Goal: Transaction & Acquisition: Download file/media

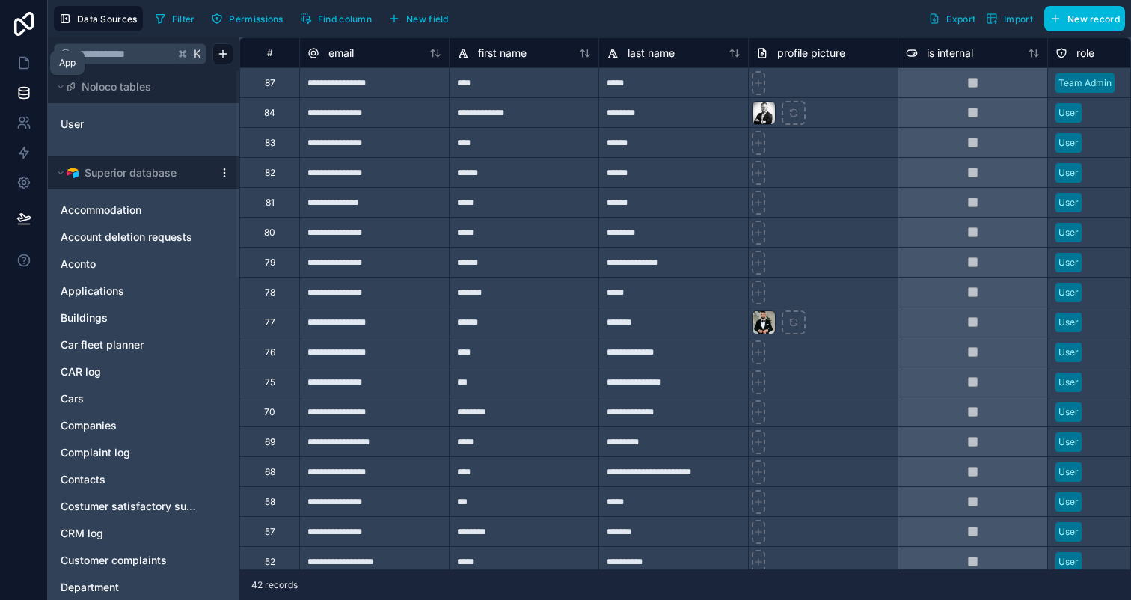
click at [30, 63] on icon at bounding box center [23, 62] width 15 height 15
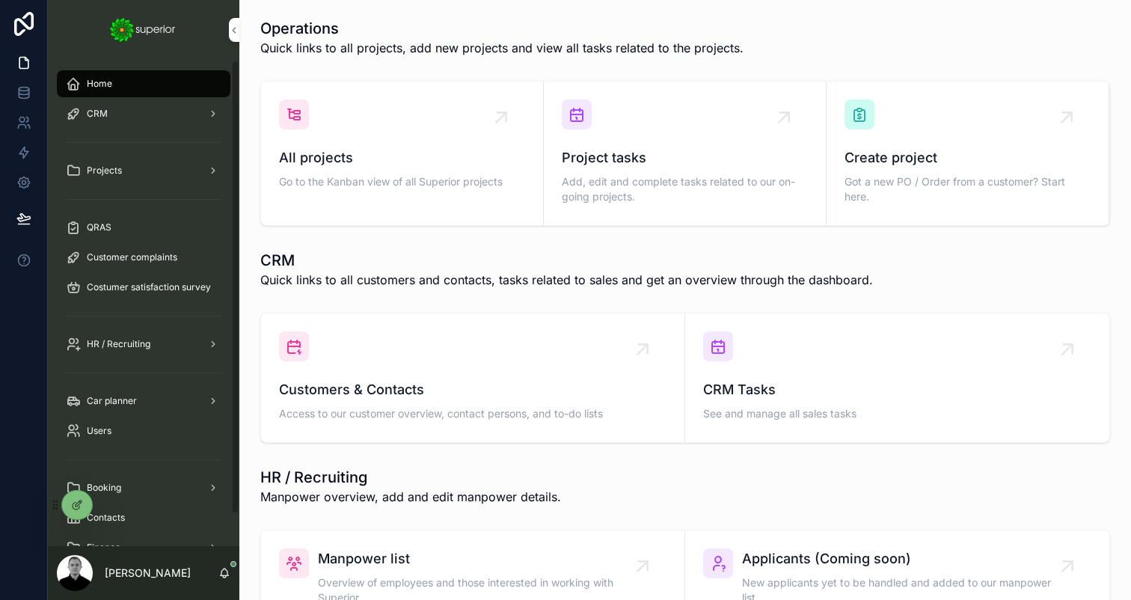
scroll to position [34, 0]
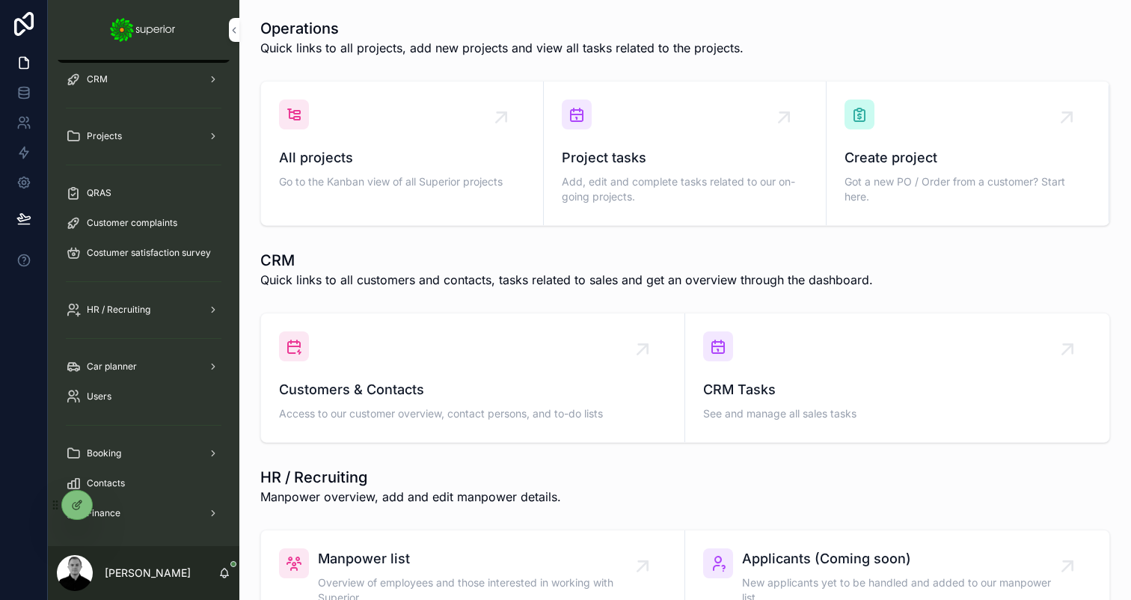
click at [135, 511] on div "Finance" at bounding box center [144, 513] width 156 height 24
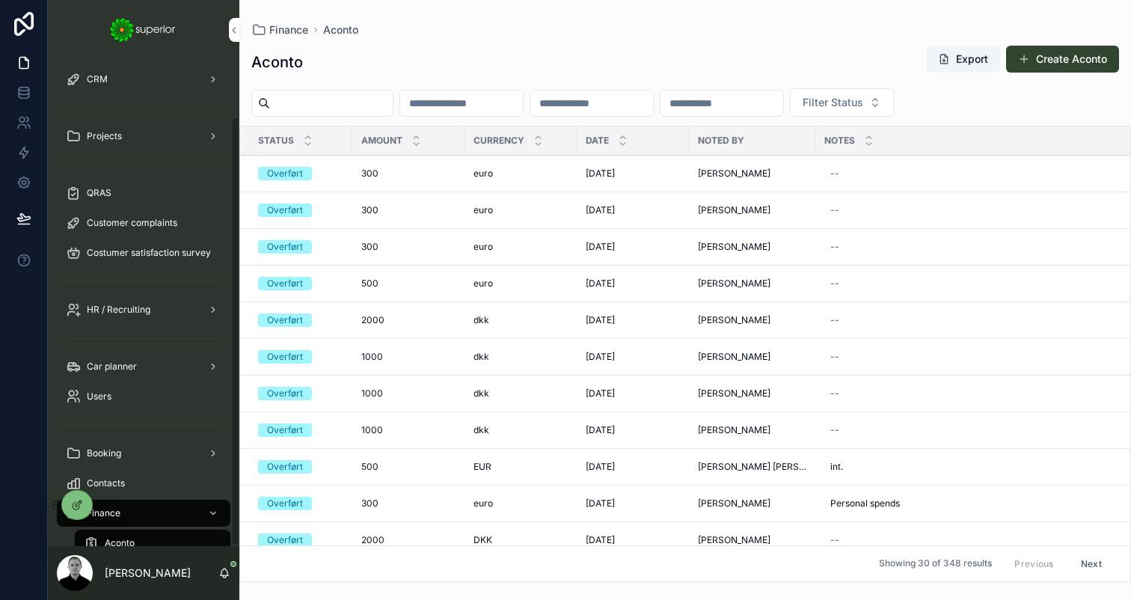
scroll to position [64, 0]
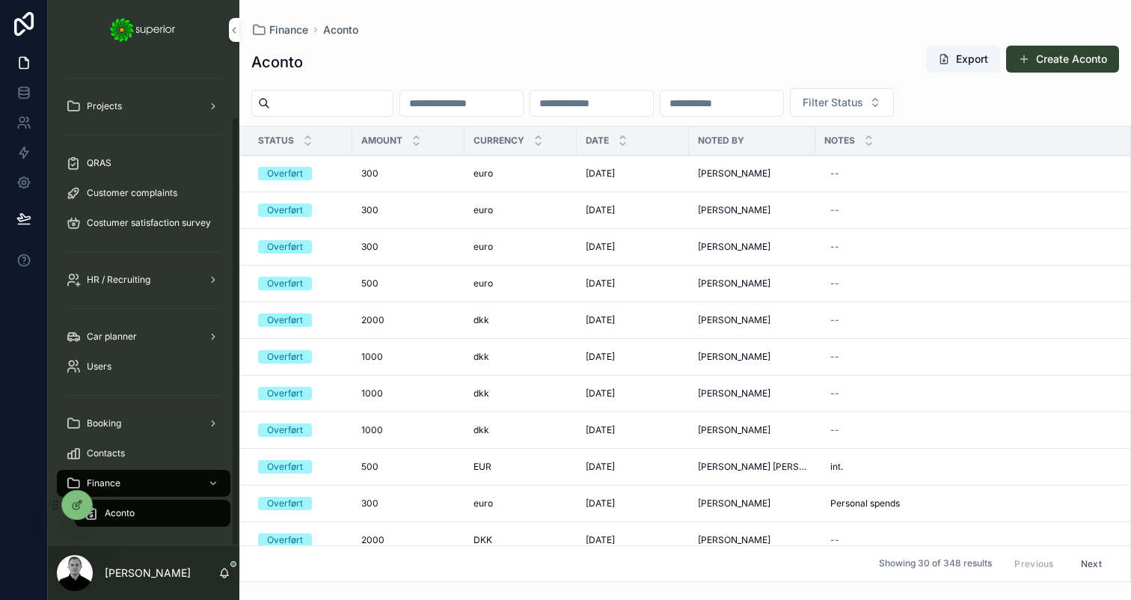
click at [143, 479] on div "Finance" at bounding box center [144, 483] width 156 height 24
click at [126, 282] on span "HR / Recruiting" at bounding box center [119, 280] width 64 height 12
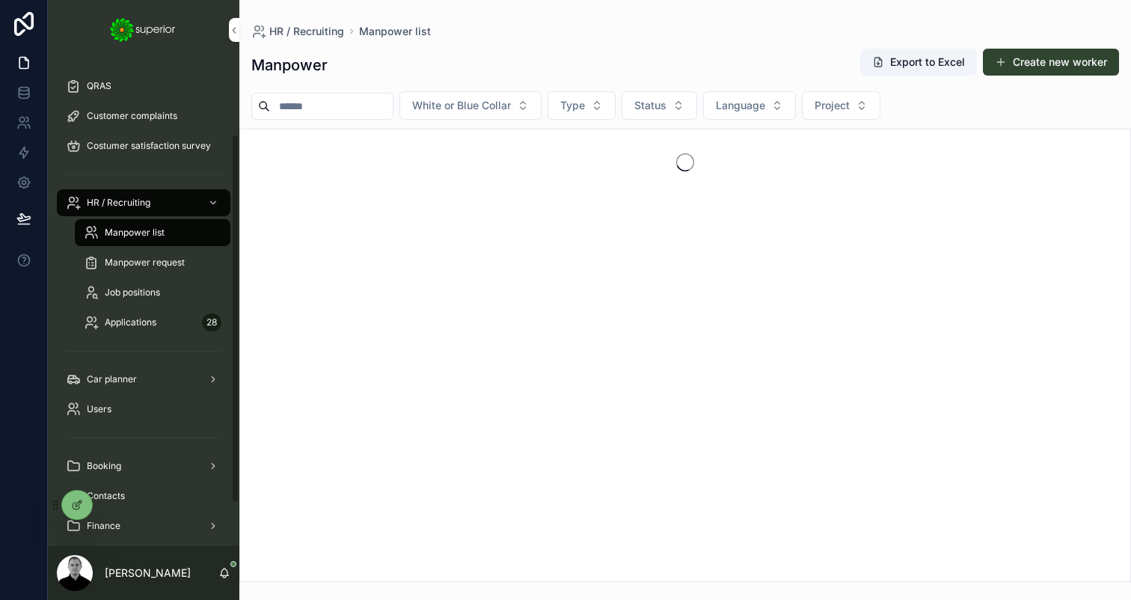
scroll to position [154, 0]
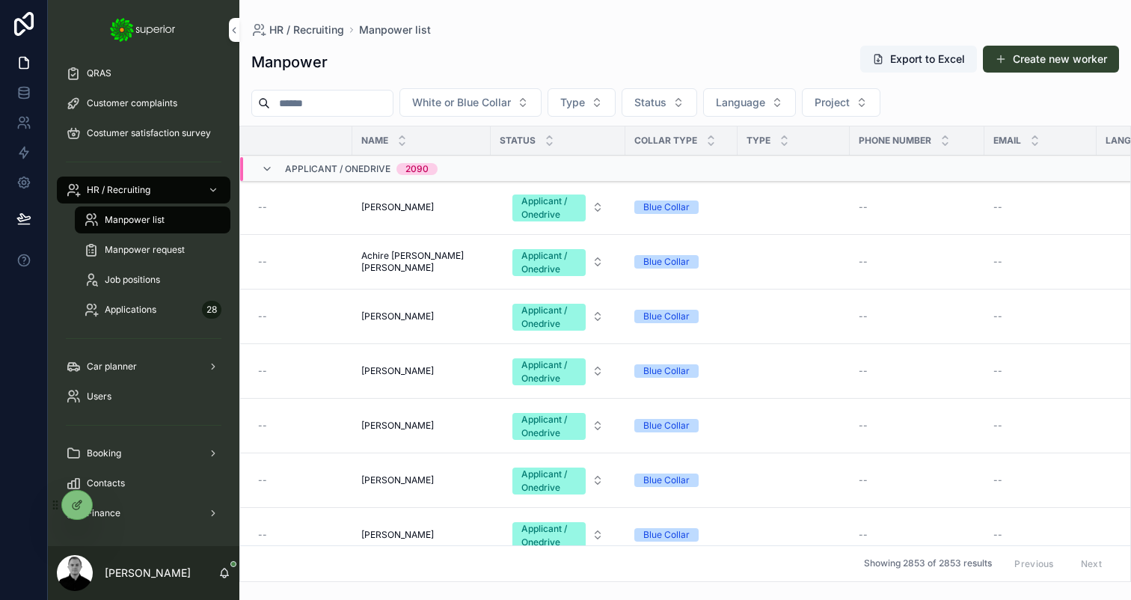
click at [203, 511] on div "scrollable content" at bounding box center [211, 513] width 19 height 24
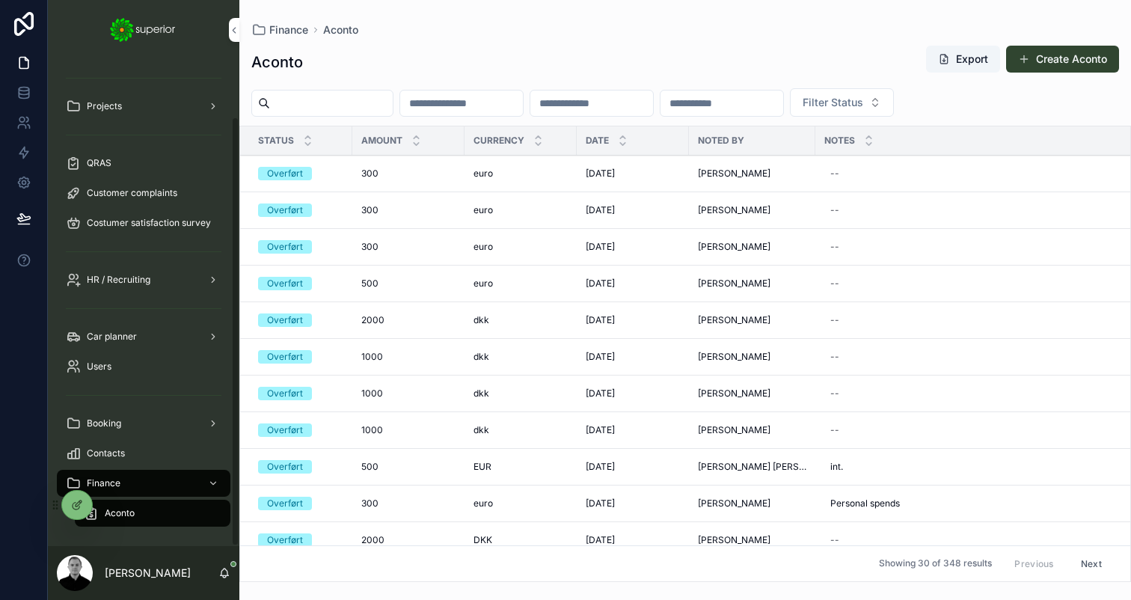
scroll to position [64, 0]
click at [0, 0] on div at bounding box center [0, 0] width 0 height 0
click at [0, 0] on icon at bounding box center [0, 0] width 0 height 0
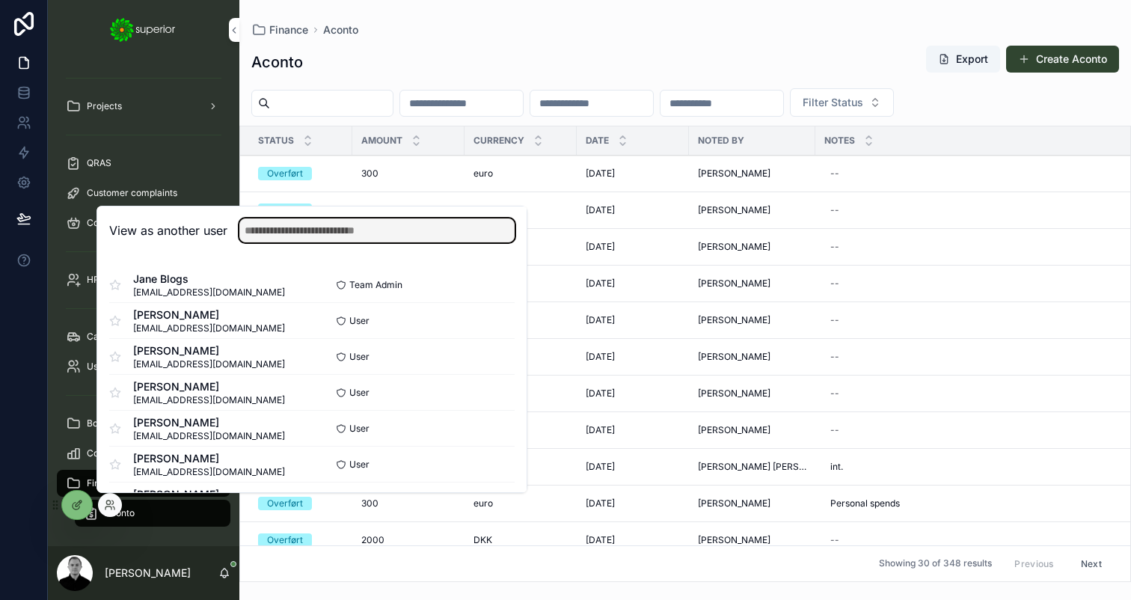
click at [286, 224] on input "text" at bounding box center [376, 230] width 275 height 24
type input "*****"
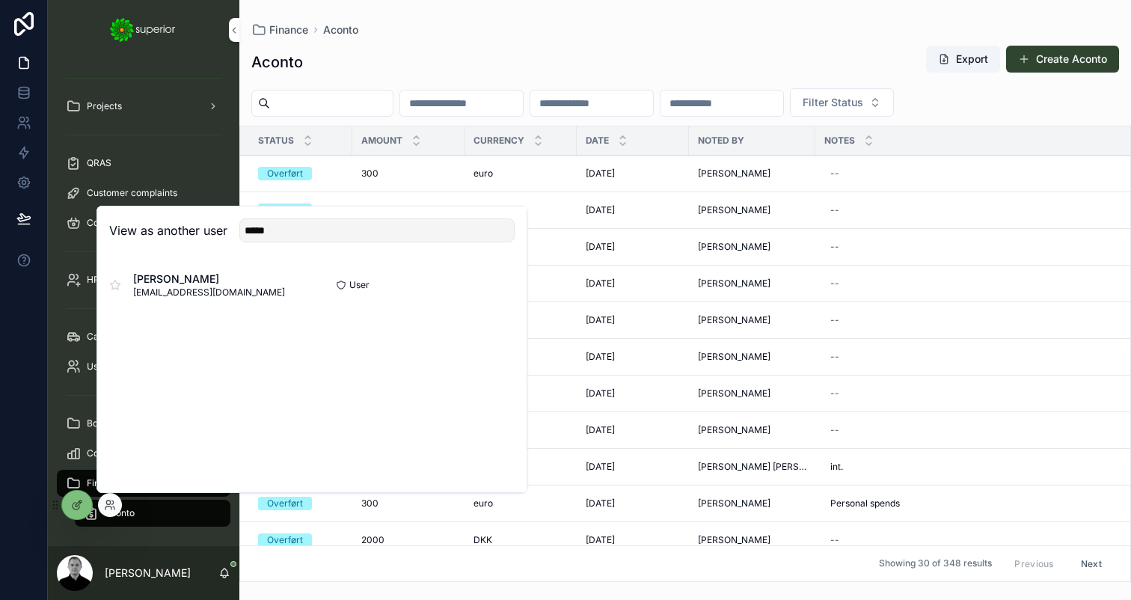
click at [0, 0] on button "Select" at bounding box center [0, 0] width 0 height 0
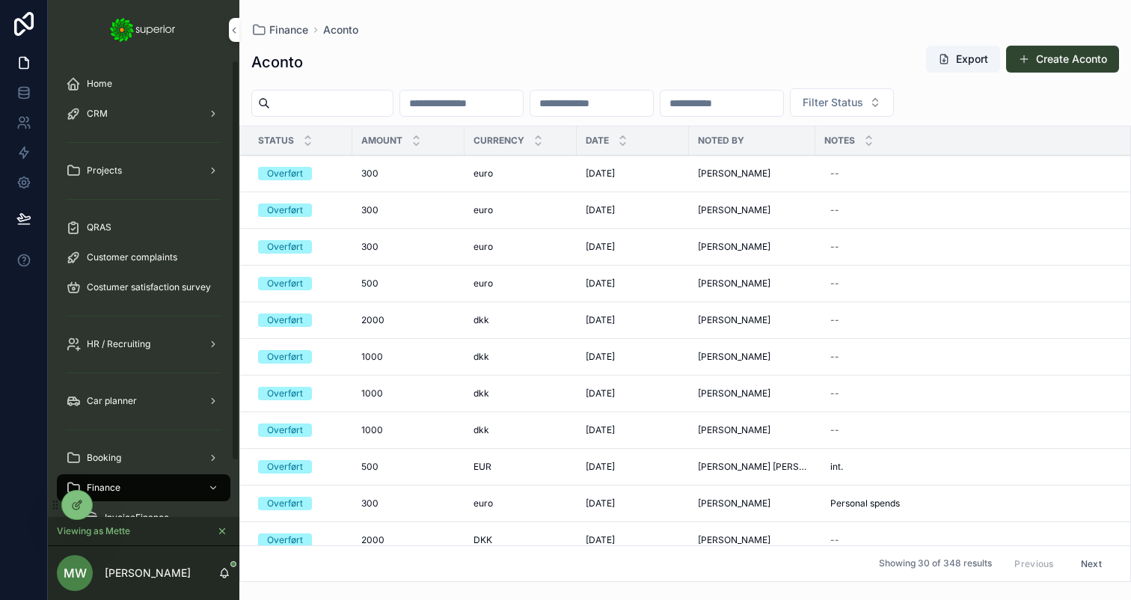
scroll to position [64, 0]
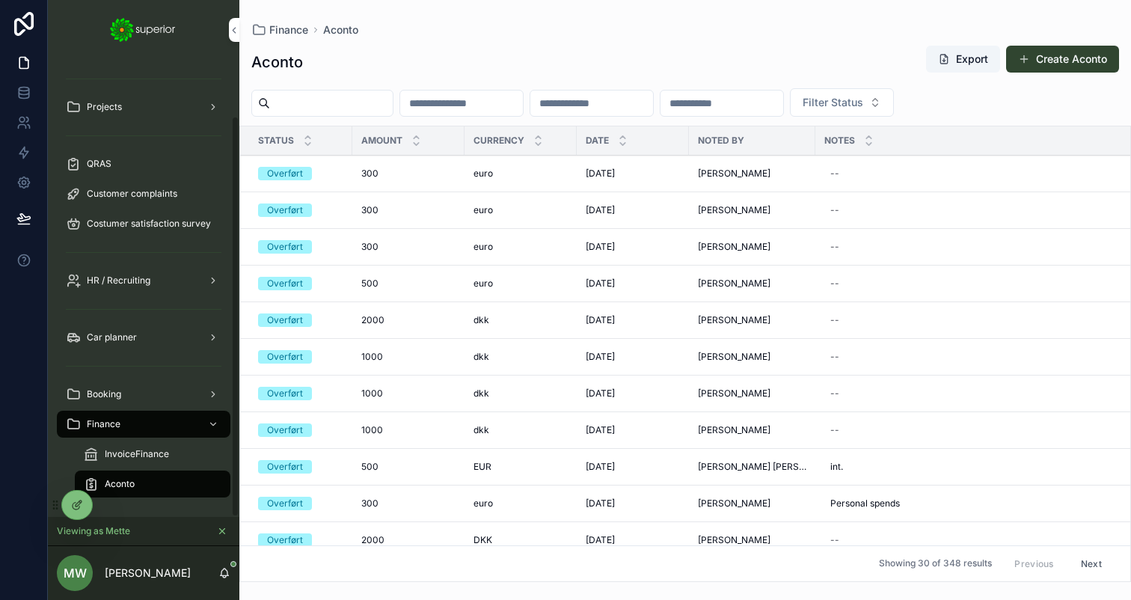
click at [123, 462] on div "InvoiceFinance" at bounding box center [153, 454] width 138 height 24
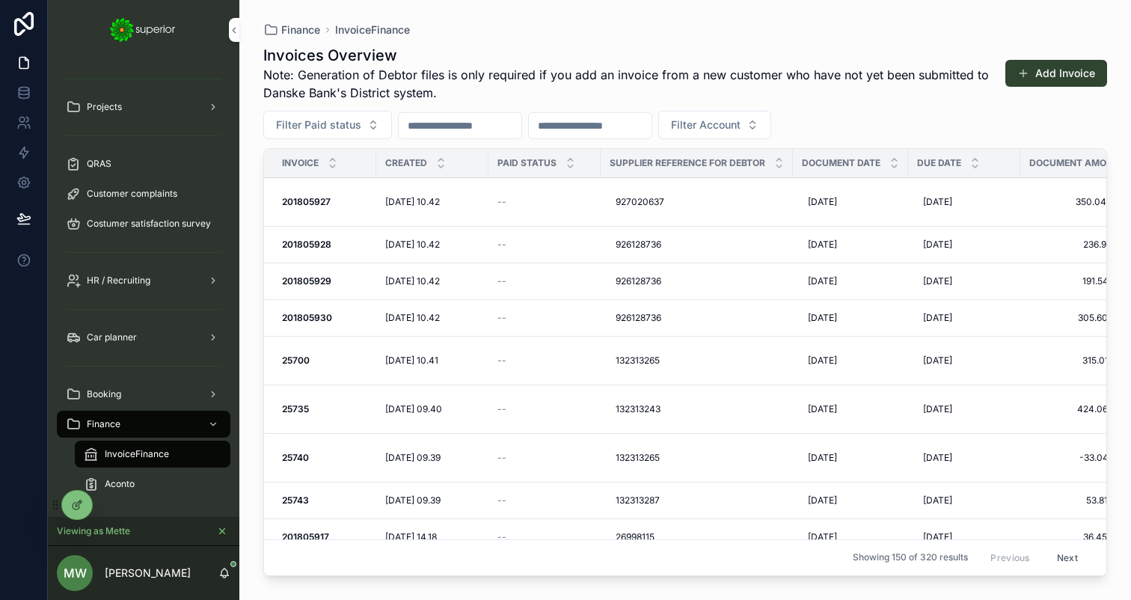
click at [0, 0] on span "2. Download master sales ledger CSV file" at bounding box center [0, 0] width 0 height 0
